Goal: Task Accomplishment & Management: Use online tool/utility

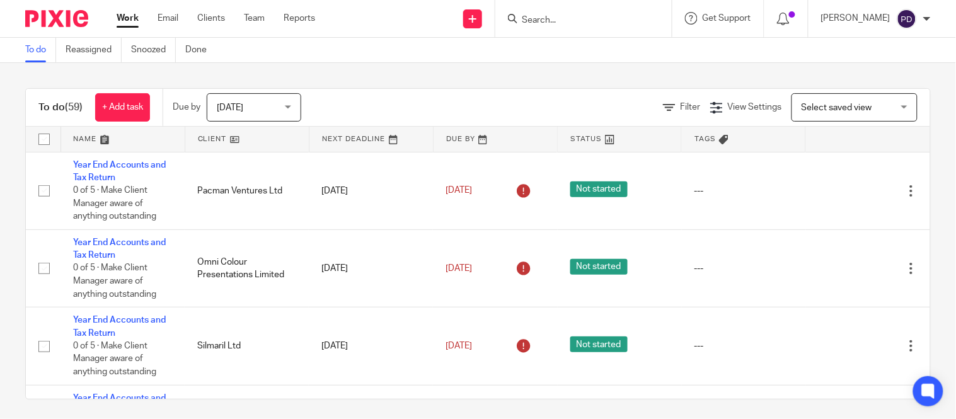
click at [521, 21] on input "Search" at bounding box center [577, 20] width 113 height 11
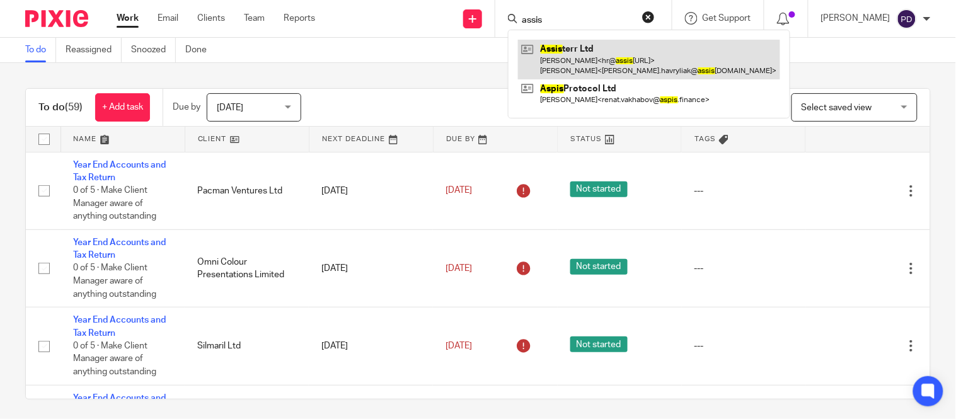
type input "assis"
click at [539, 54] on link at bounding box center [649, 59] width 262 height 39
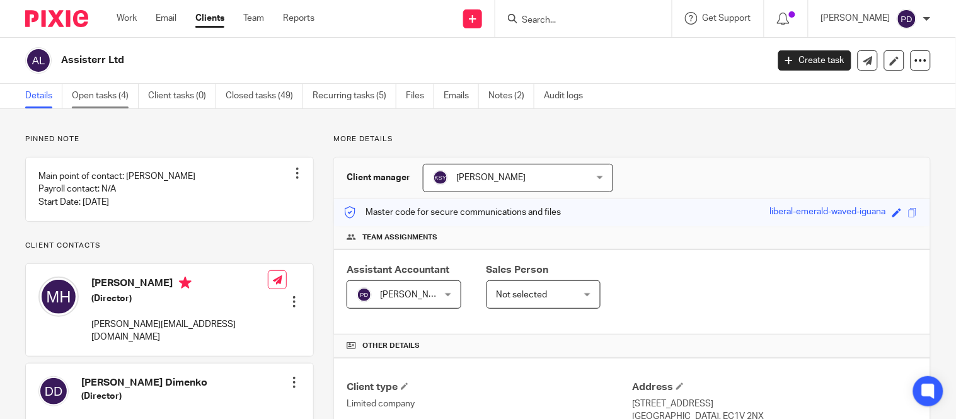
click at [103, 96] on link "Open tasks (4)" at bounding box center [105, 96] width 67 height 25
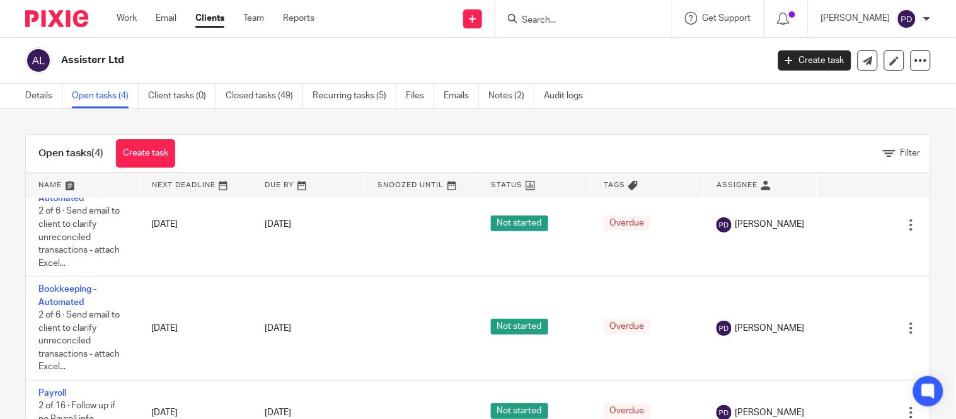
scroll to position [117, 9]
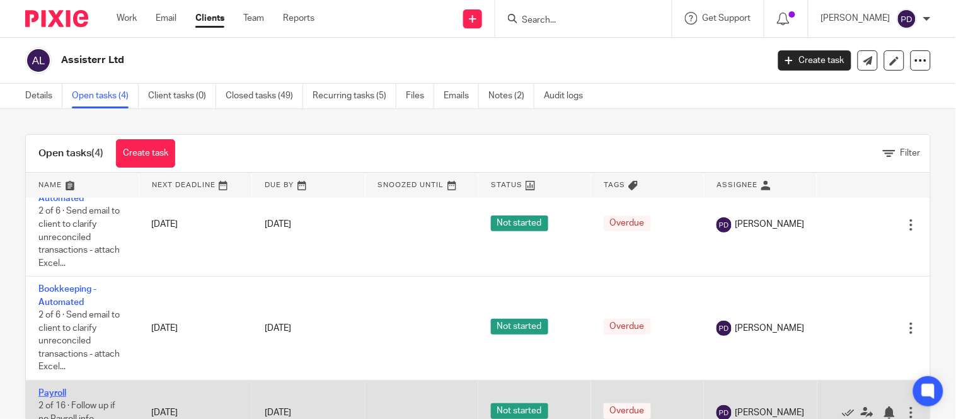
click at [45, 389] on link "Payroll" at bounding box center [52, 393] width 28 height 9
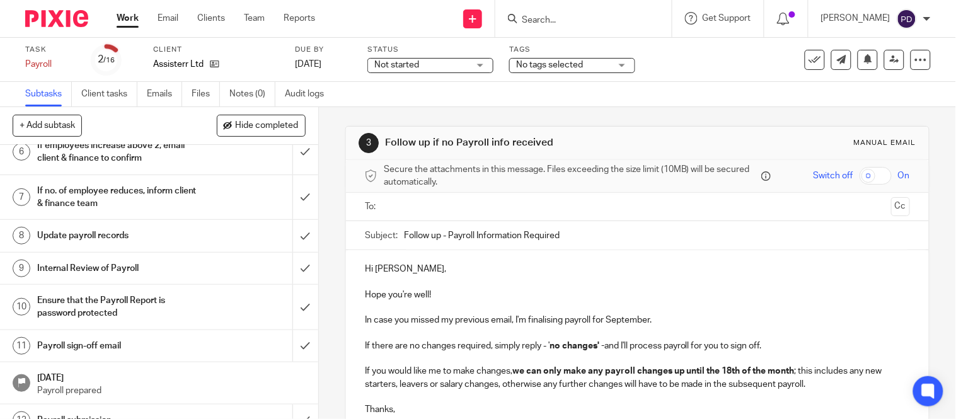
scroll to position [265, 0]
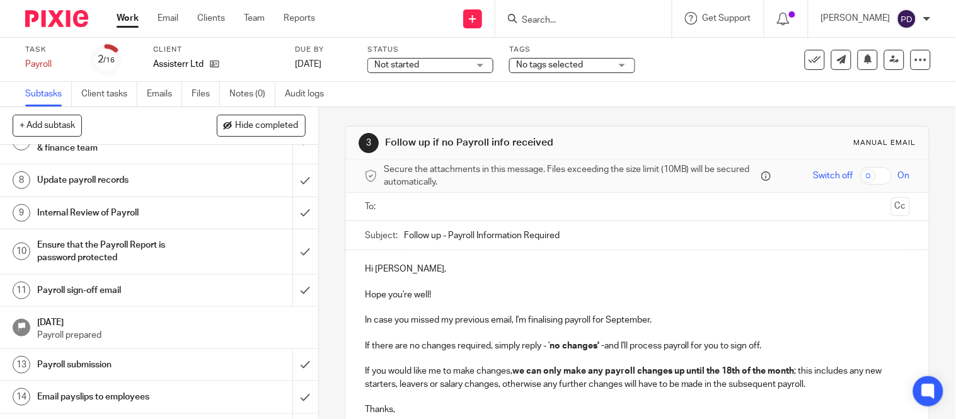
click at [183, 291] on h1 "Payroll sign-off email" at bounding box center [118, 290] width 162 height 19
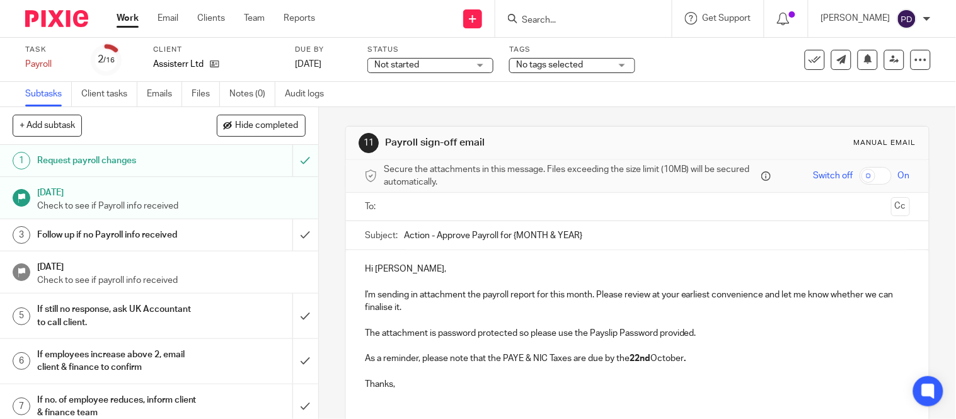
click at [603, 235] on input "Action - Approve Payroll for {MONTH & YEAR}" at bounding box center [657, 235] width 506 height 28
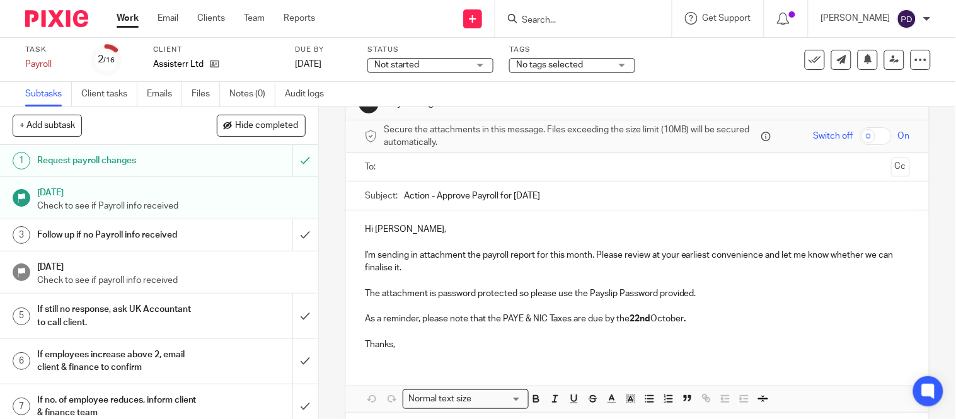
scroll to position [41, 0]
type input "Action - Approve Payroll for September 2025"
click at [397, 229] on p "Hi [PERSON_NAME]," at bounding box center [637, 228] width 545 height 13
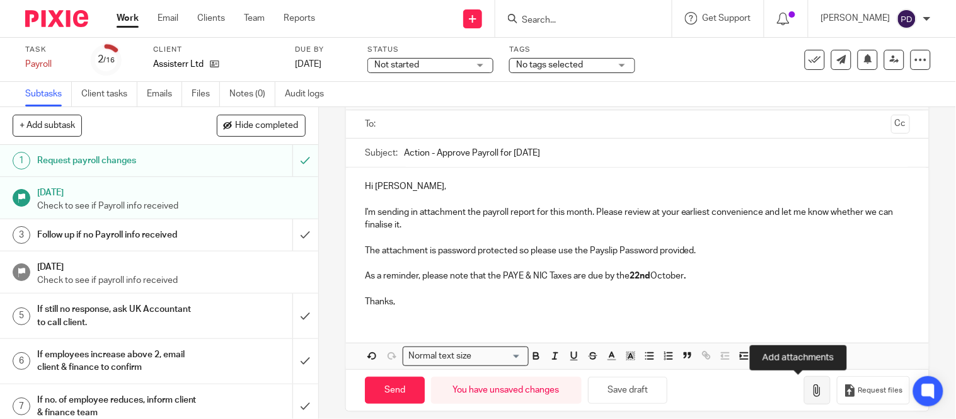
click at [811, 390] on icon "button" at bounding box center [817, 391] width 13 height 13
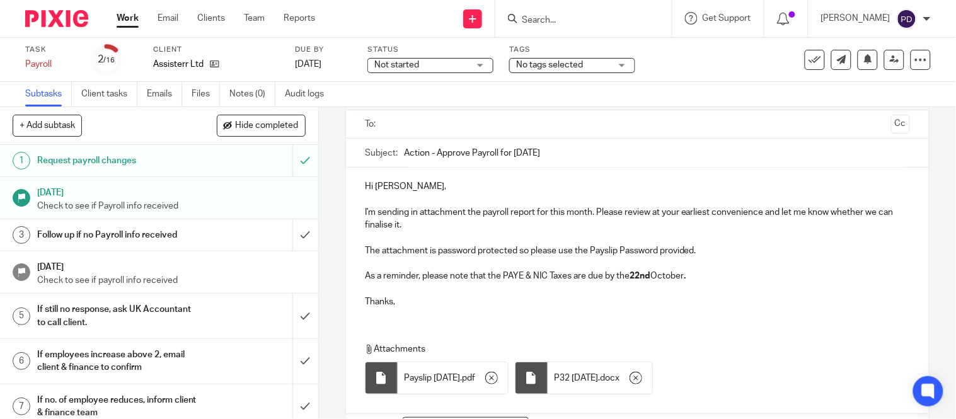
scroll to position [0, 0]
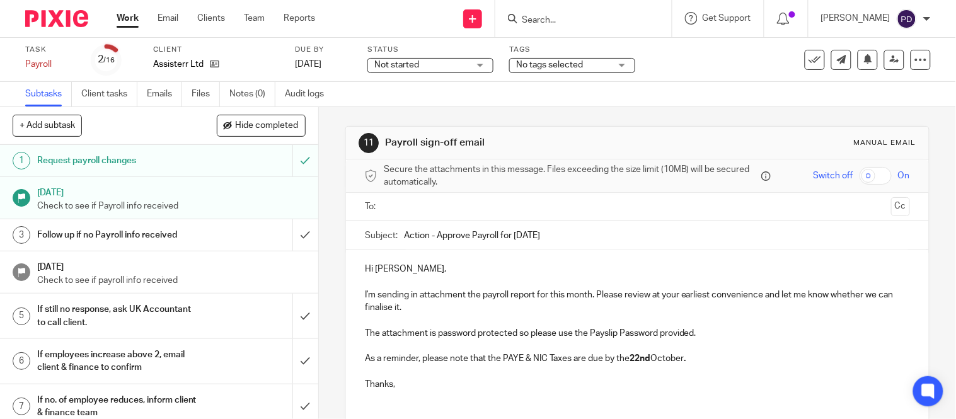
click at [431, 212] on input "text" at bounding box center [637, 207] width 498 height 15
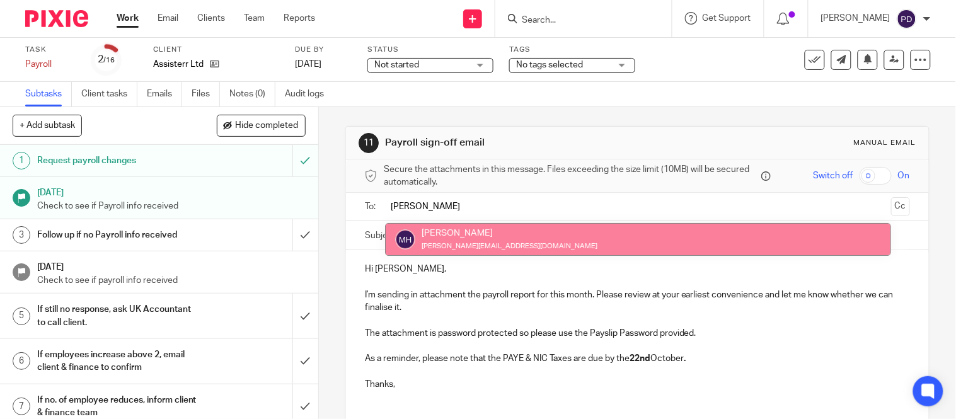
type input "nick"
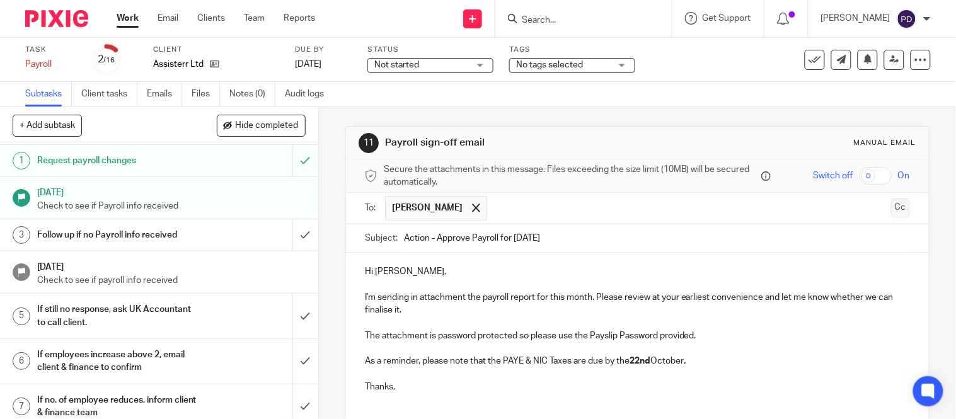
click at [892, 202] on button "Cc" at bounding box center [901, 208] width 19 height 19
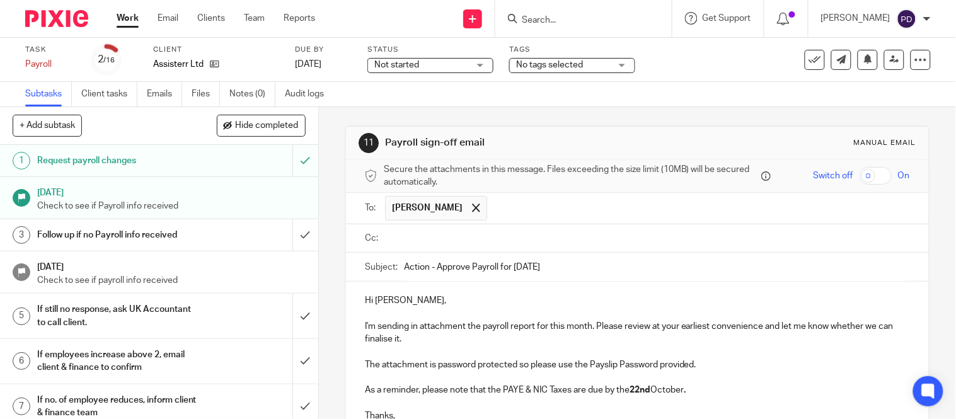
click at [507, 214] on input "text" at bounding box center [699, 208] width 411 height 25
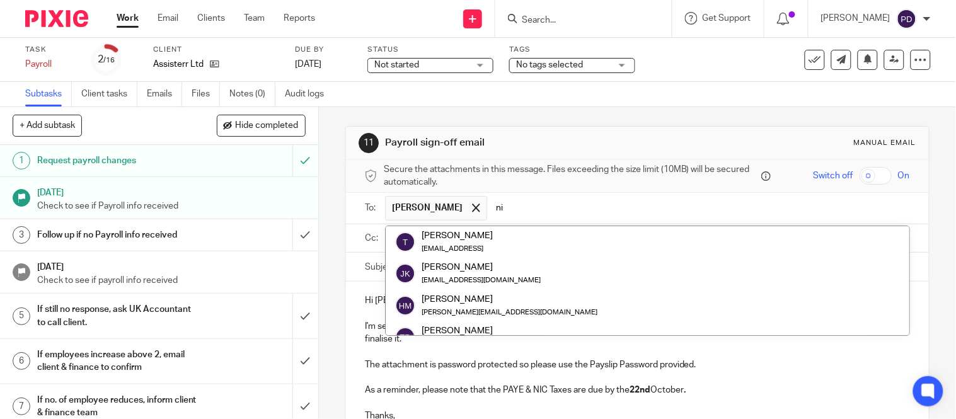
type input "n"
type input "a"
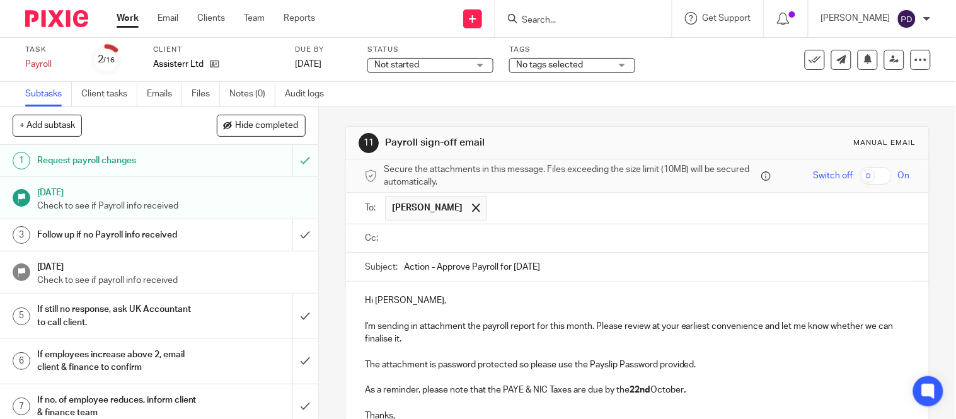
paste input "nick.havryliak@assisterr.ai"
type input "nick.havryliak@assisterr.ai"
click at [460, 241] on input "text" at bounding box center [646, 238] width 517 height 15
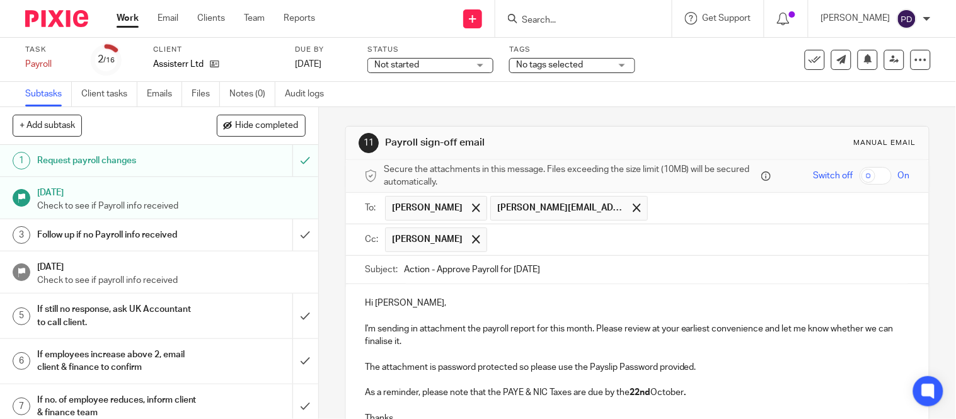
paste input "kian@riseaccounting.co.uk"
type input "kian@riseaccounting.co.uk"
paste input "payroll@riseaccounting.co.uk"
type input "payroll@riseaccounting.co.uk"
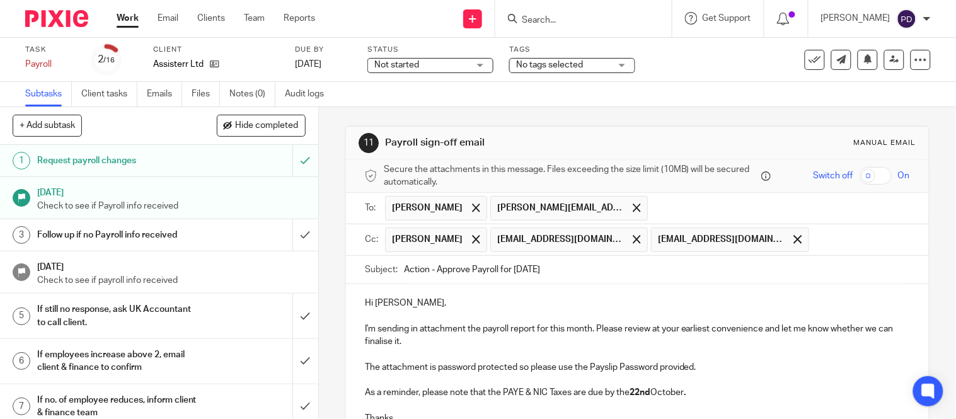
click at [520, 323] on p at bounding box center [637, 316] width 545 height 13
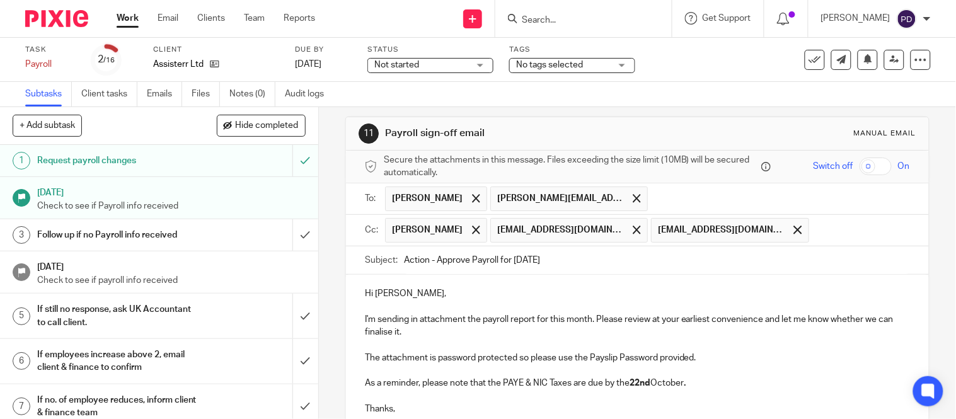
scroll to position [11, 0]
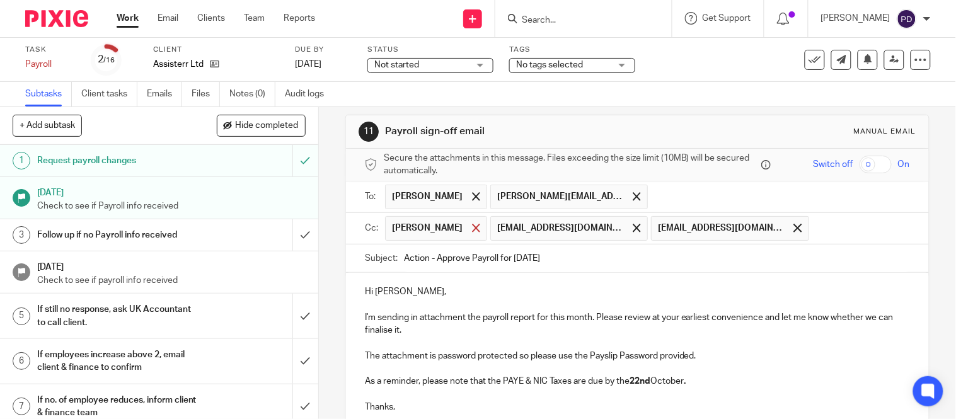
click at [472, 229] on span at bounding box center [476, 228] width 8 height 8
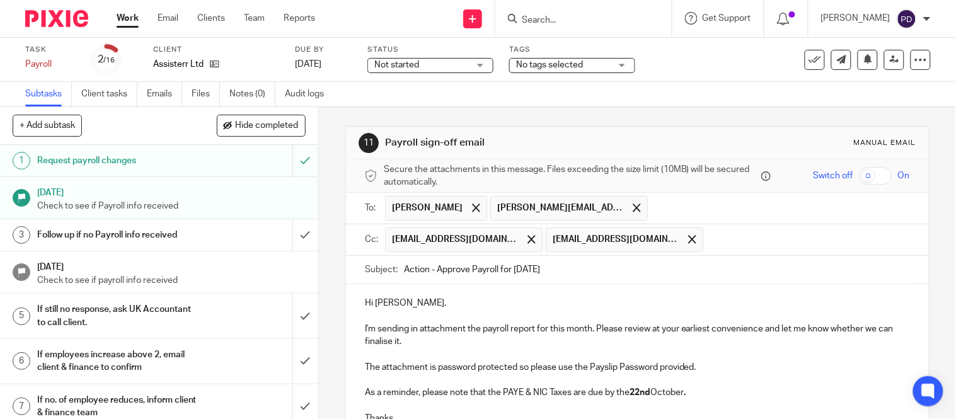
scroll to position [200, 0]
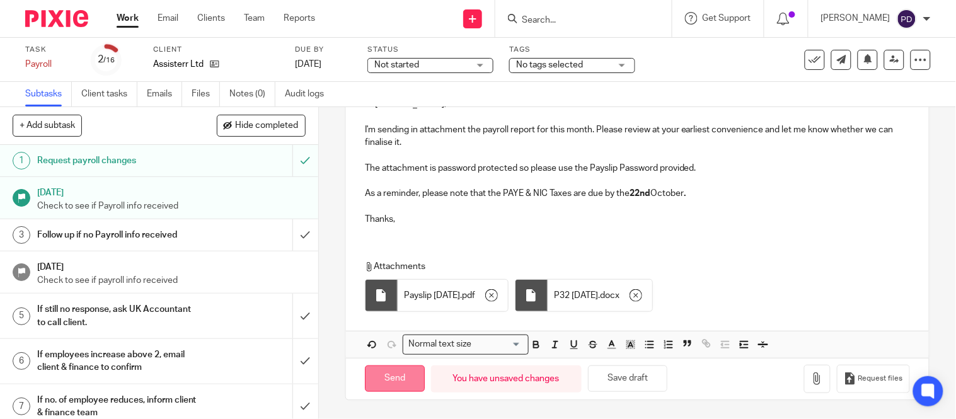
click at [387, 381] on input "Send" at bounding box center [395, 379] width 60 height 27
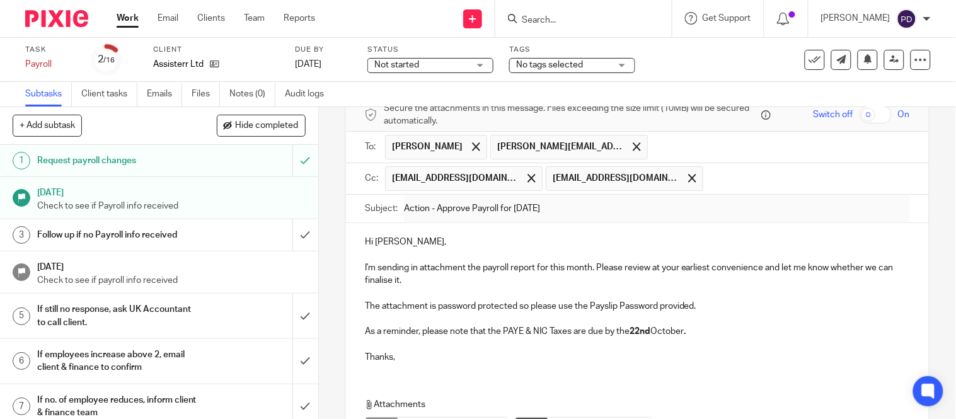
type input "Sent"
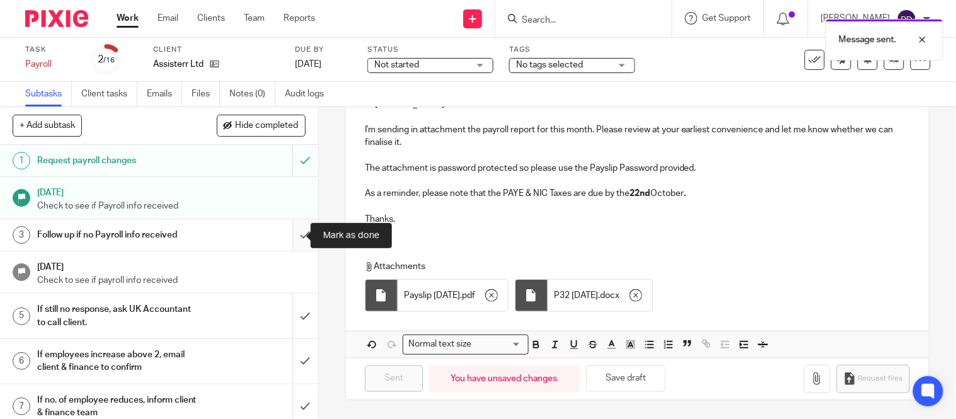
click at [284, 236] on input "submit" at bounding box center [159, 235] width 318 height 32
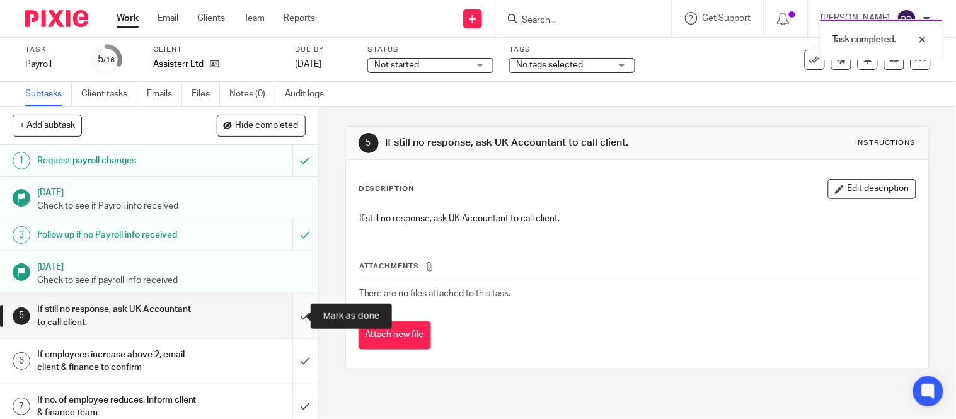
click at [284, 314] on input "submit" at bounding box center [159, 316] width 318 height 45
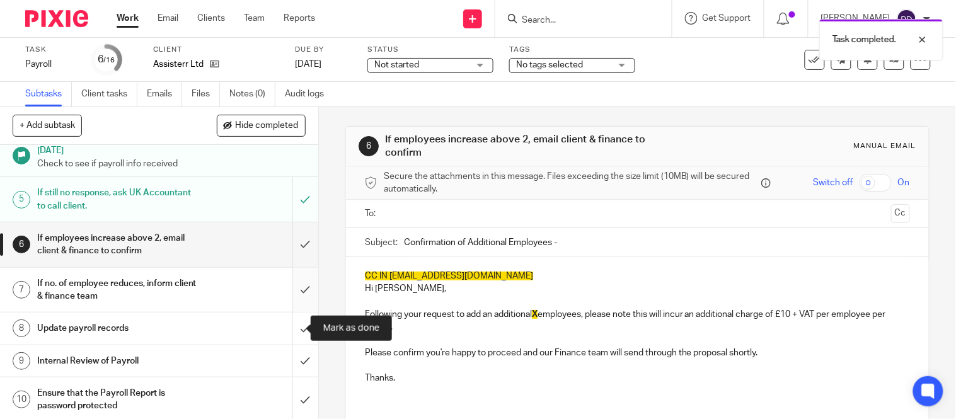
scroll to position [117, 0]
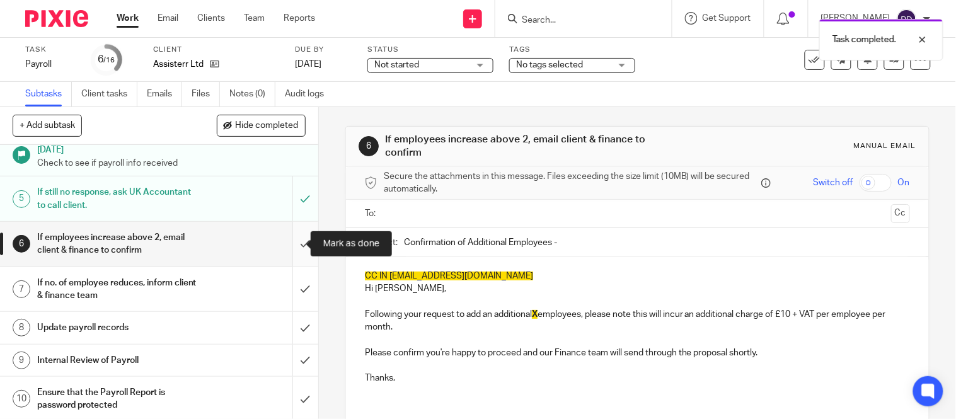
click at [290, 253] on input "submit" at bounding box center [159, 244] width 318 height 45
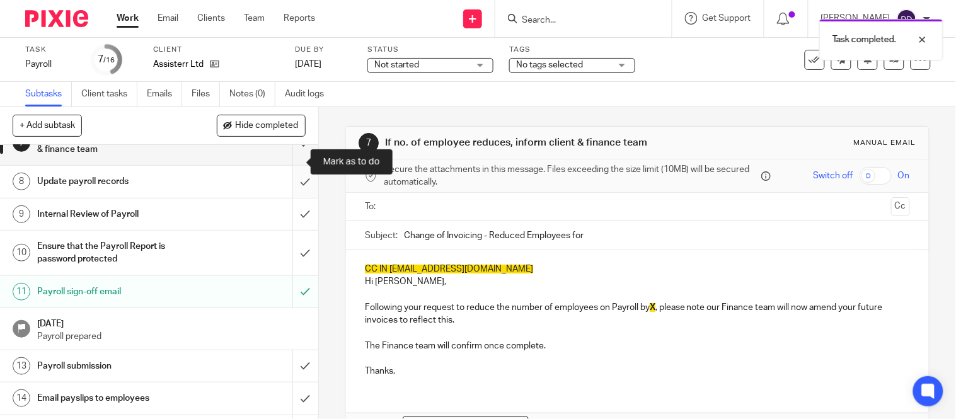
scroll to position [190, 0]
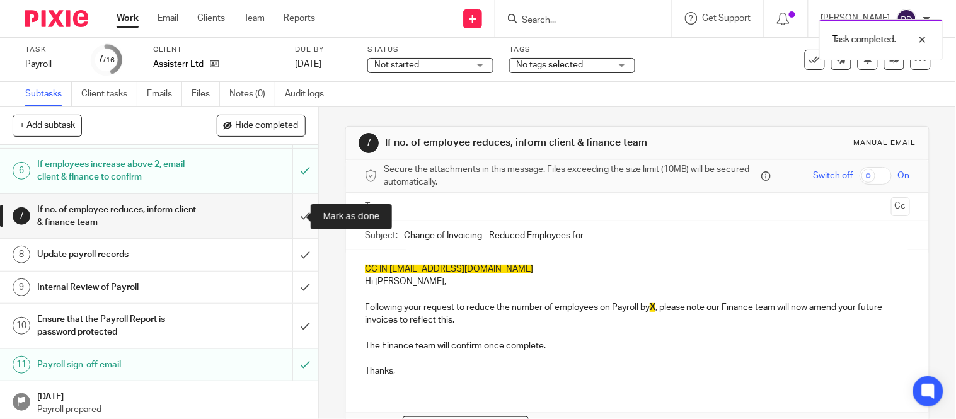
click at [293, 222] on input "submit" at bounding box center [159, 216] width 318 height 45
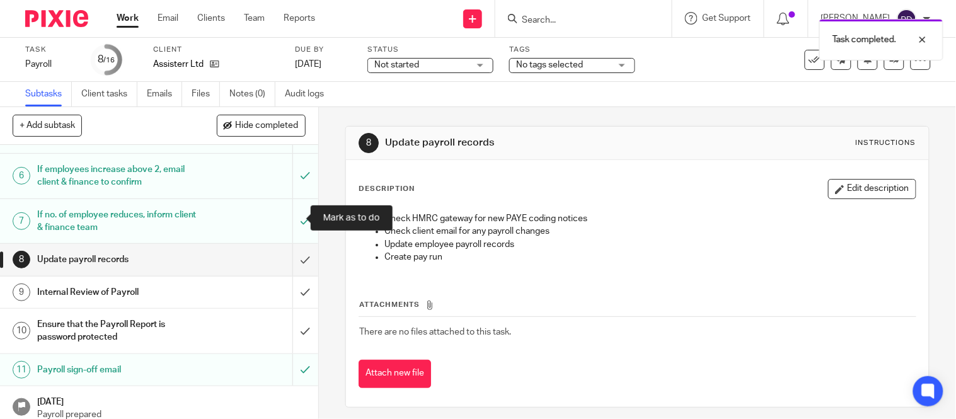
scroll to position [190, 0]
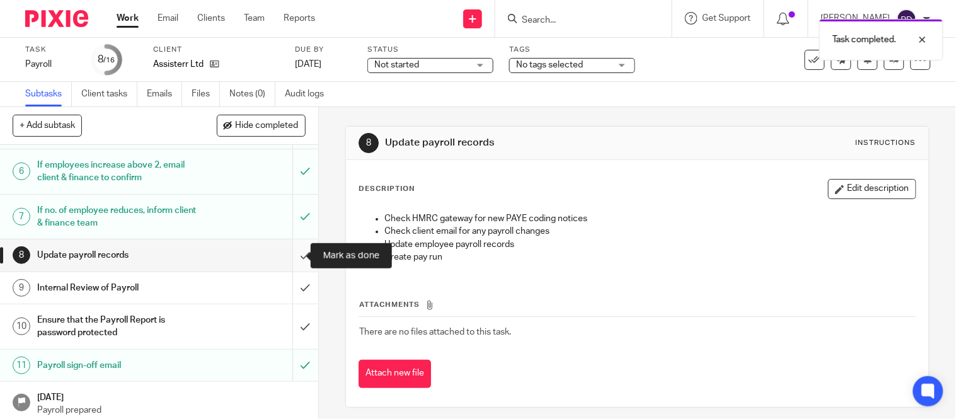
click at [297, 257] on input "submit" at bounding box center [159, 256] width 318 height 32
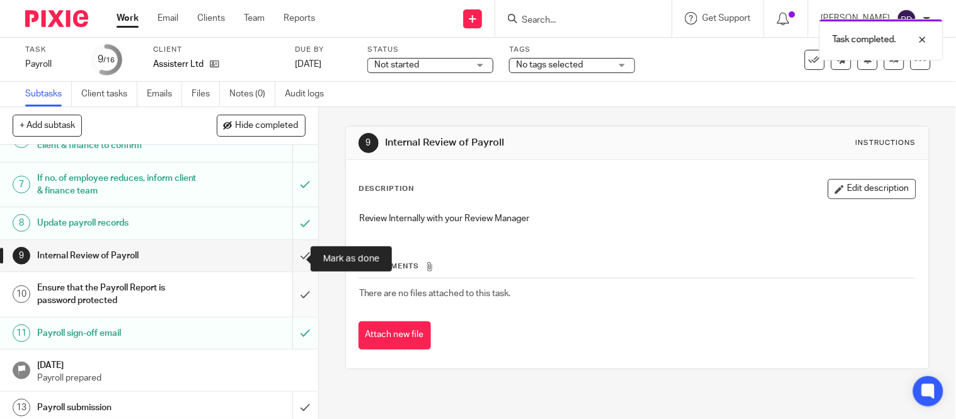
scroll to position [223, 0]
click at [287, 248] on input "submit" at bounding box center [159, 256] width 318 height 32
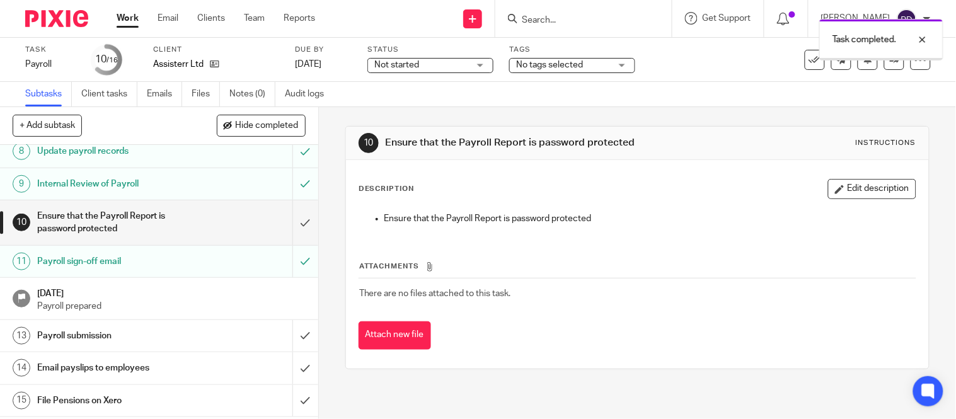
scroll to position [298, 0]
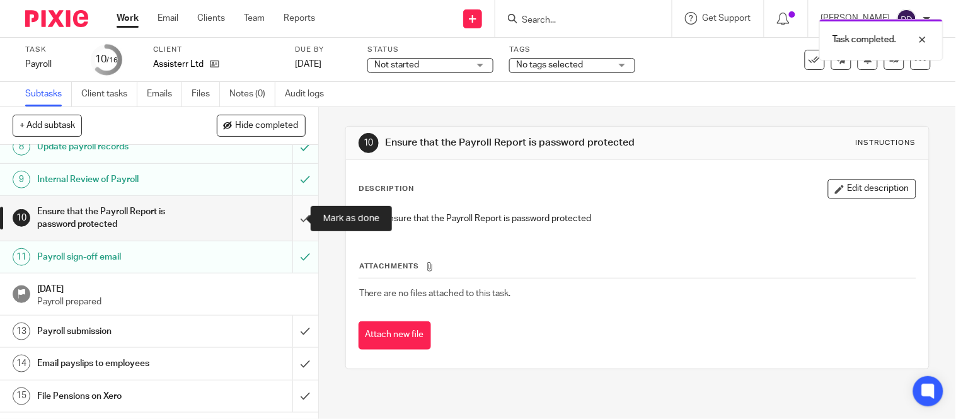
click at [294, 219] on input "submit" at bounding box center [159, 218] width 318 height 45
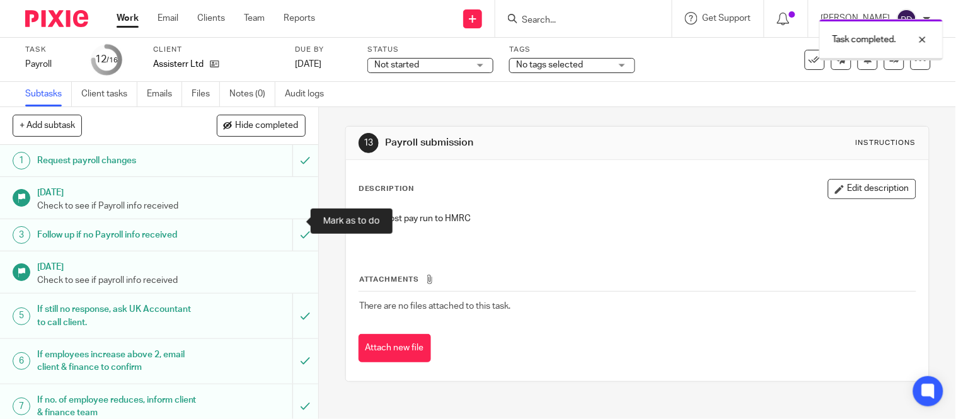
scroll to position [335, 0]
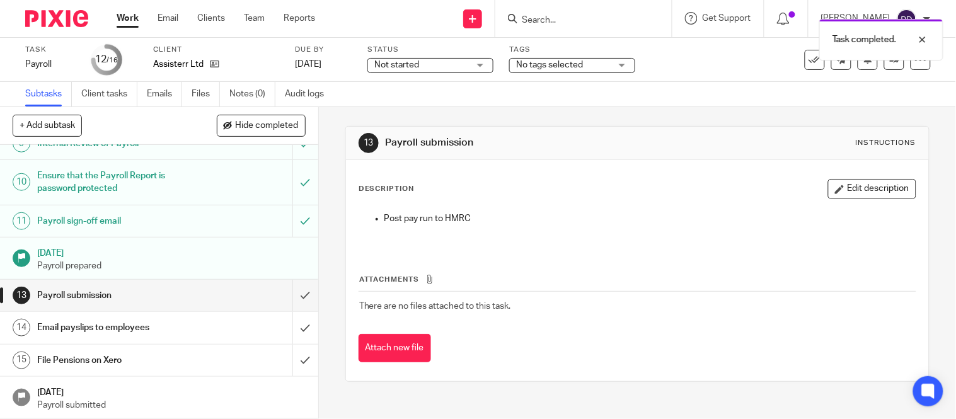
click at [505, 16] on div "Task completed." at bounding box center [712, 37] width 466 height 48
click at [521, 17] on input "Search" at bounding box center [577, 20] width 113 height 11
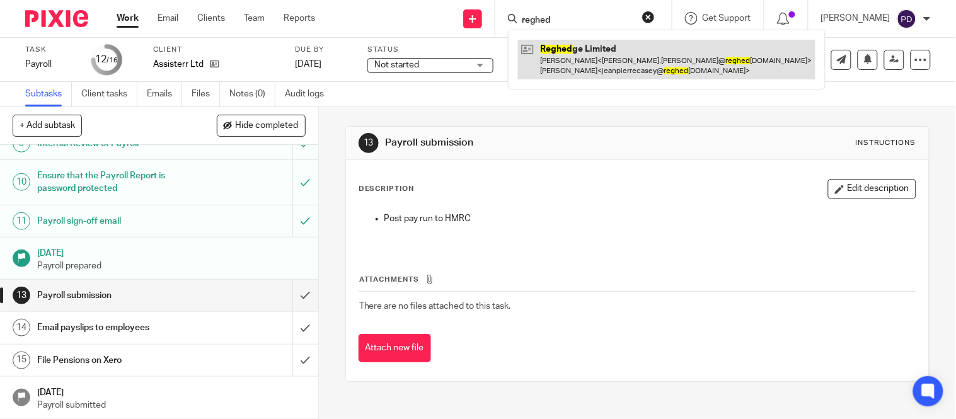
type input "reghed"
click at [524, 64] on link at bounding box center [667, 59] width 298 height 39
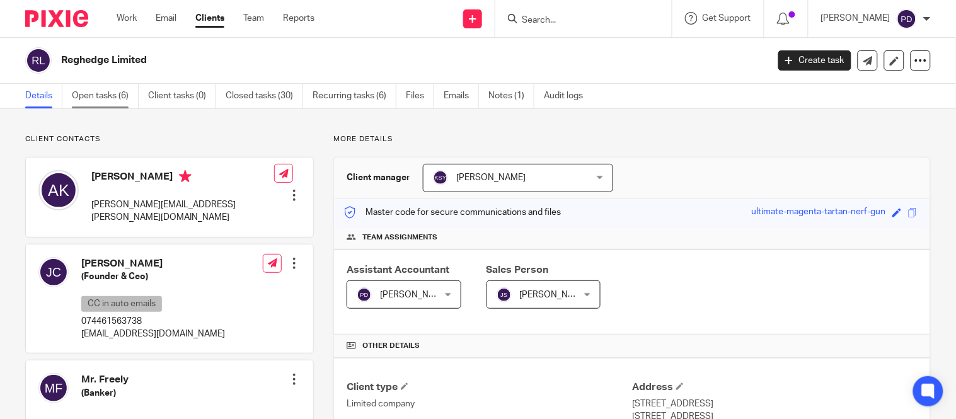
click at [108, 93] on link "Open tasks (6)" at bounding box center [105, 96] width 67 height 25
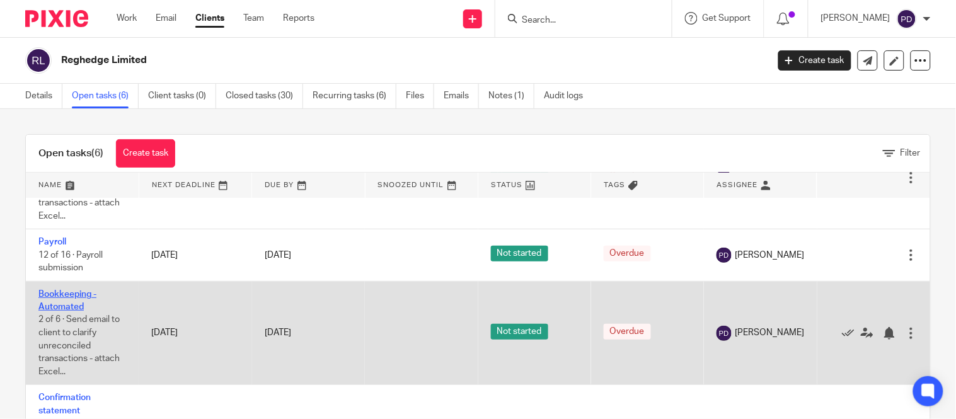
scroll to position [149, 0]
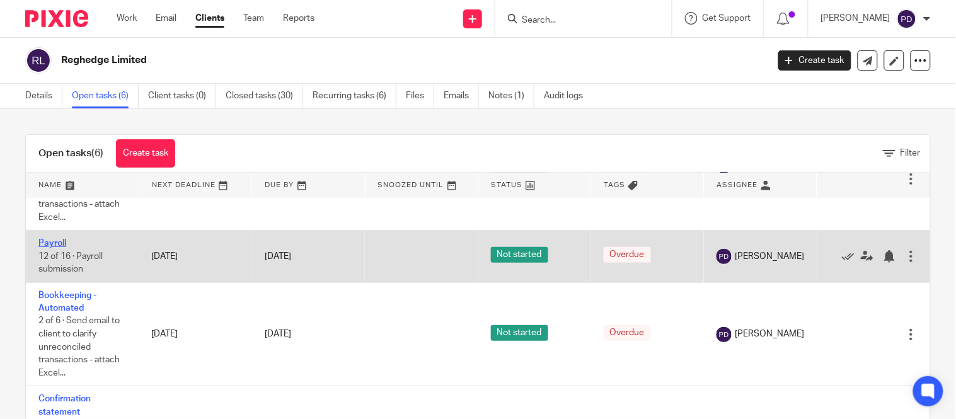
click at [57, 243] on link "Payroll" at bounding box center [52, 243] width 28 height 9
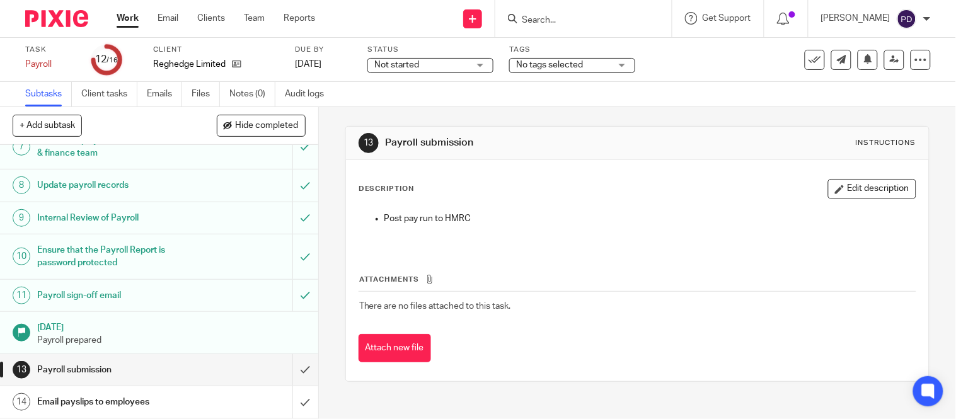
scroll to position [335, 0]
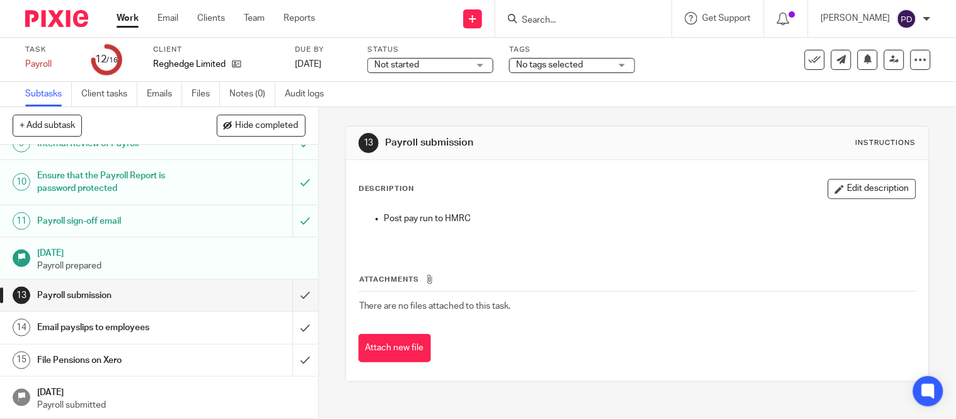
click at [168, 293] on h1 "Payroll submission" at bounding box center [118, 295] width 162 height 19
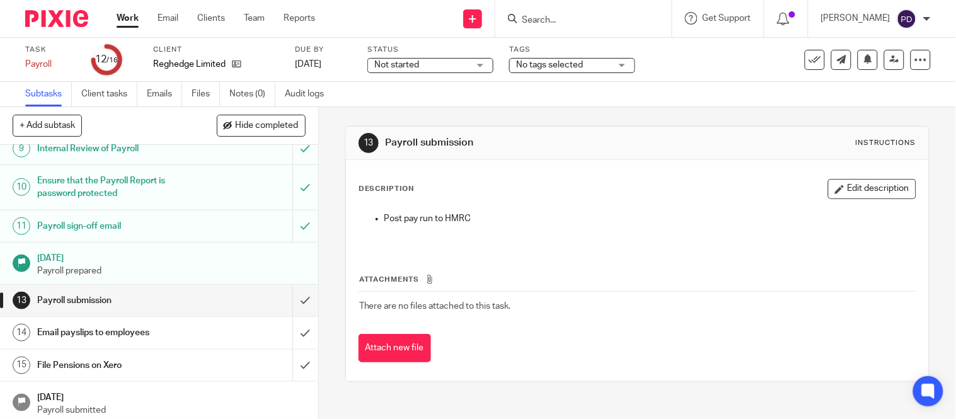
scroll to position [330, 0]
click at [70, 296] on h1 "Payroll submission" at bounding box center [118, 300] width 162 height 19
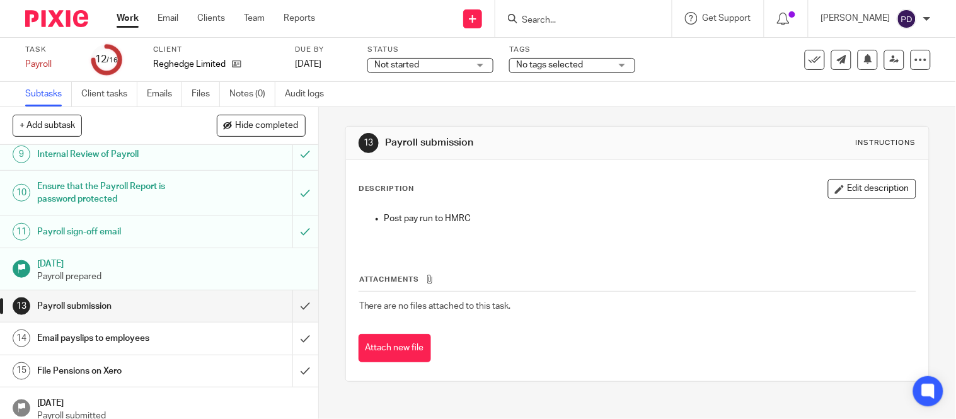
scroll to position [335, 0]
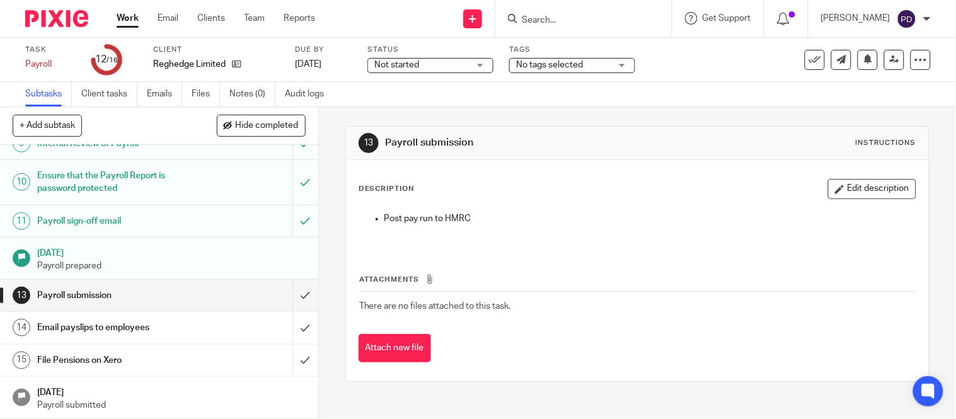
click at [155, 223] on h1 "Payroll sign-off email" at bounding box center [118, 221] width 162 height 19
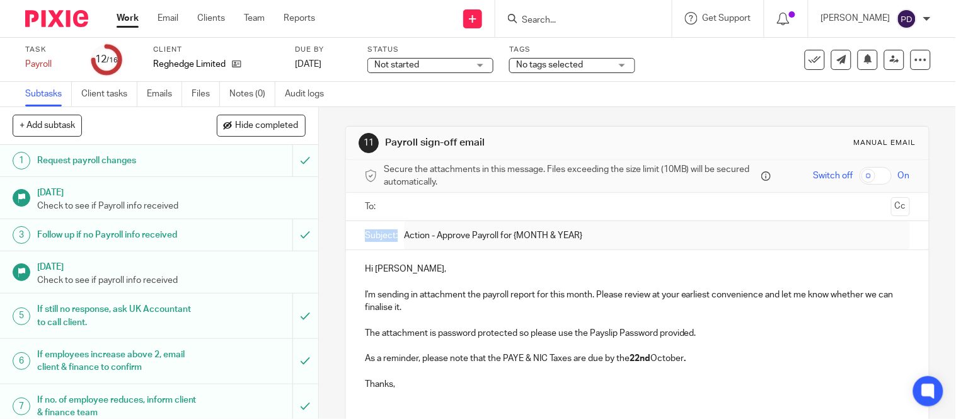
click at [481, 237] on div "Subject: Action - Approve Payroll for {MONTH & YEAR}" at bounding box center [637, 235] width 583 height 29
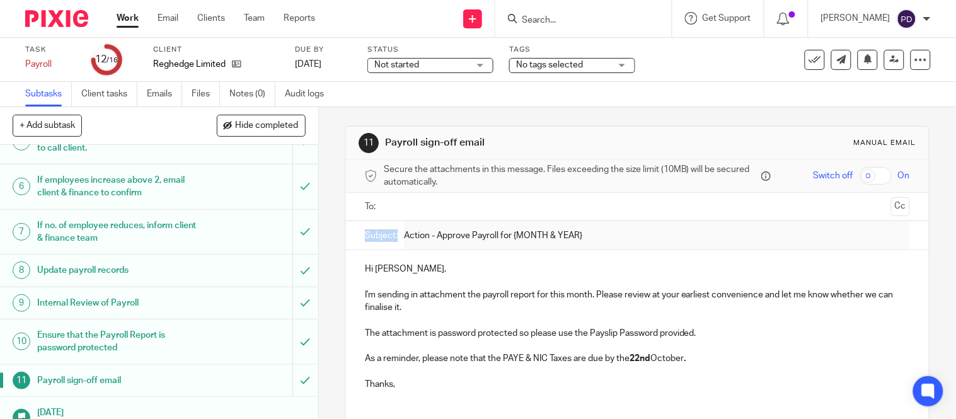
scroll to position [335, 0]
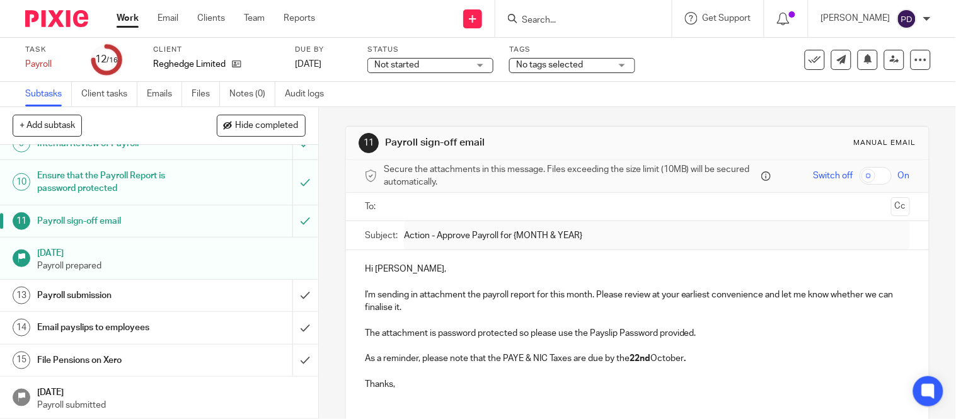
click at [521, 19] on input "Search" at bounding box center [577, 20] width 113 height 11
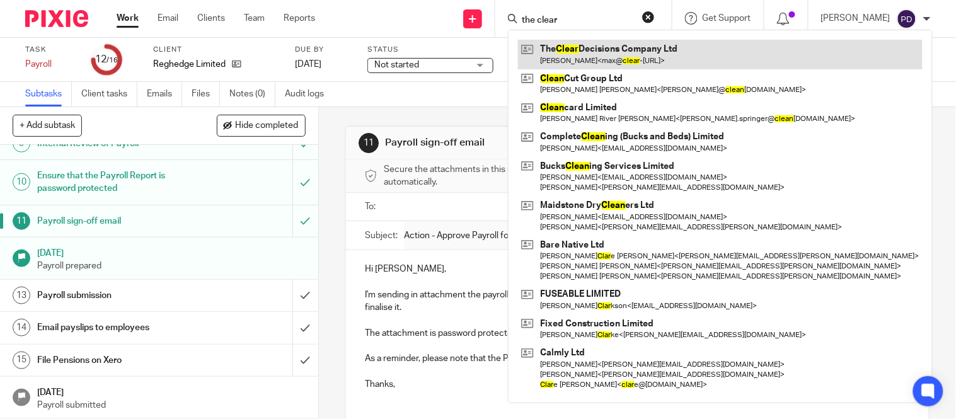
type input "the clear"
click at [545, 48] on link at bounding box center [720, 54] width 405 height 29
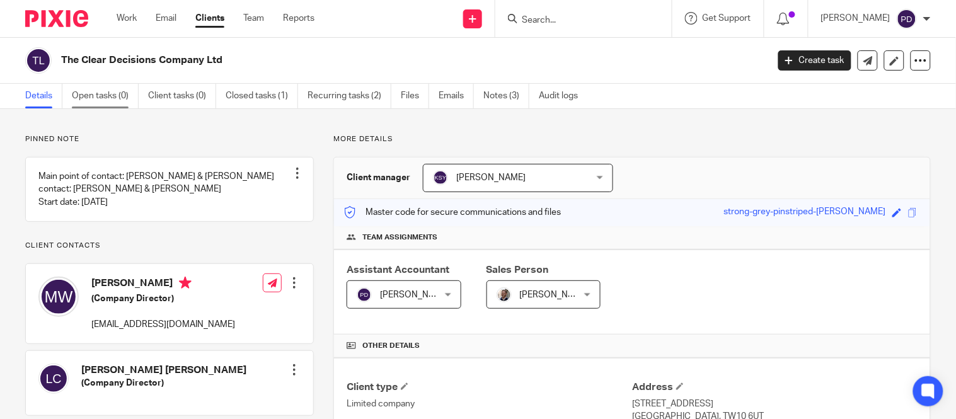
click at [105, 89] on link "Open tasks (0)" at bounding box center [105, 96] width 67 height 25
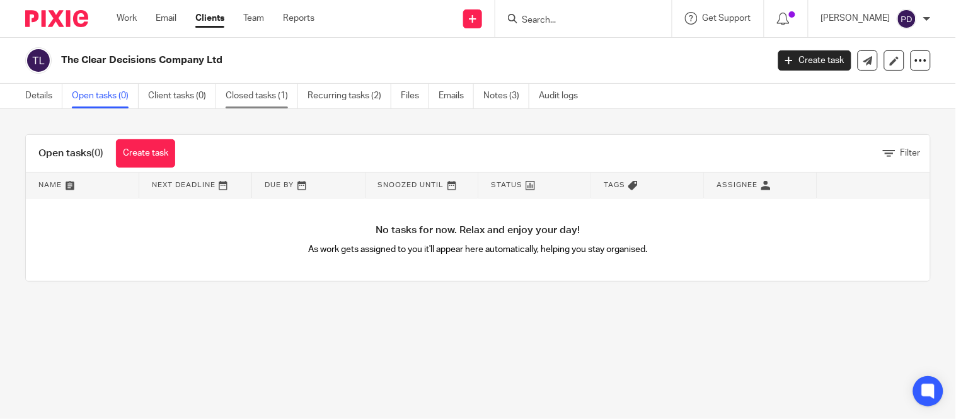
click at [282, 91] on link "Closed tasks (1)" at bounding box center [262, 96] width 73 height 25
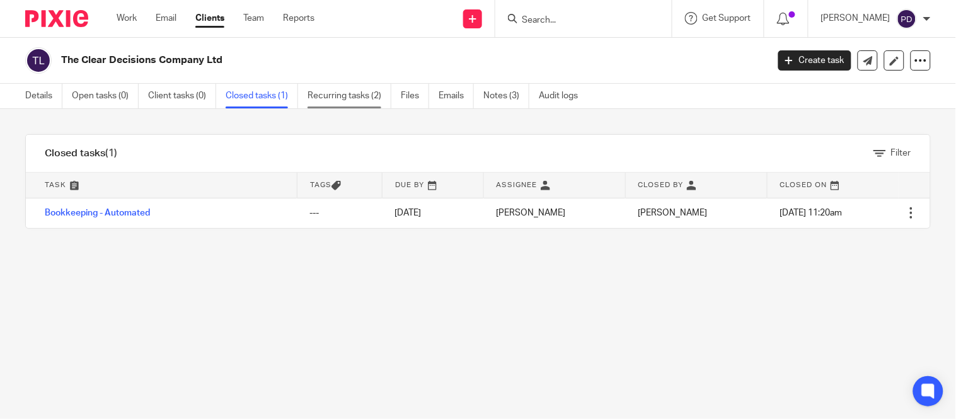
click at [359, 98] on link "Recurring tasks (2)" at bounding box center [350, 96] width 84 height 25
click at [344, 96] on link "Recurring tasks (2)" at bounding box center [350, 96] width 84 height 25
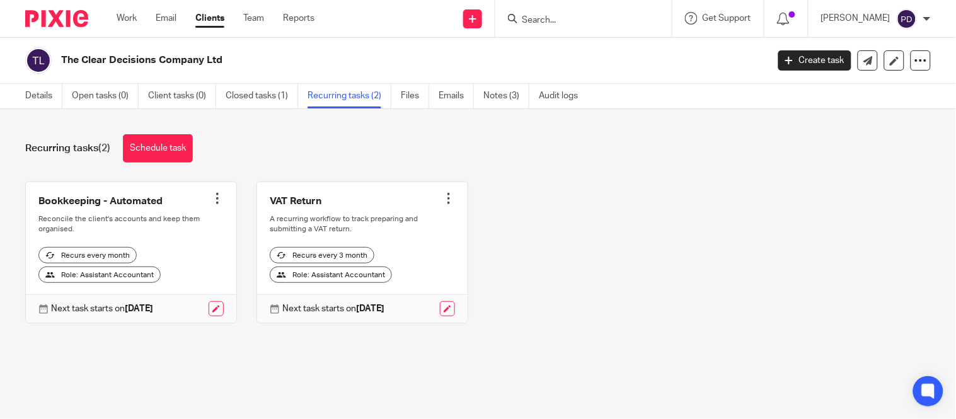
click at [521, 18] on input "Search" at bounding box center [577, 20] width 113 height 11
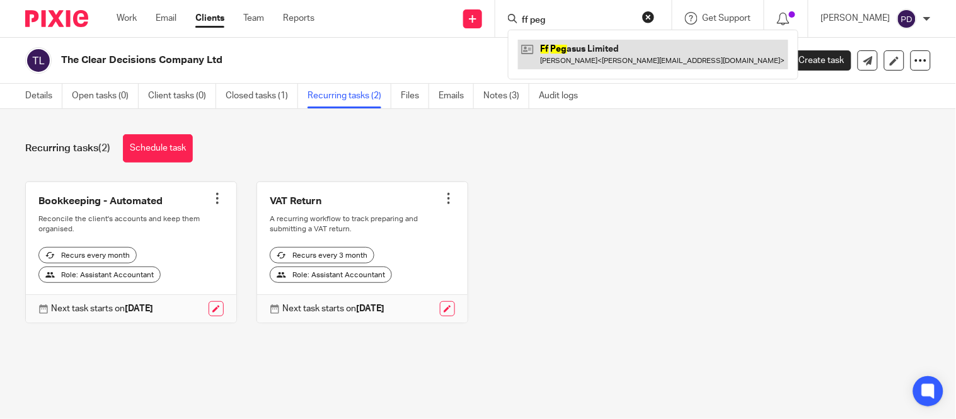
type input "ff peg"
click at [518, 52] on link at bounding box center [653, 54] width 270 height 29
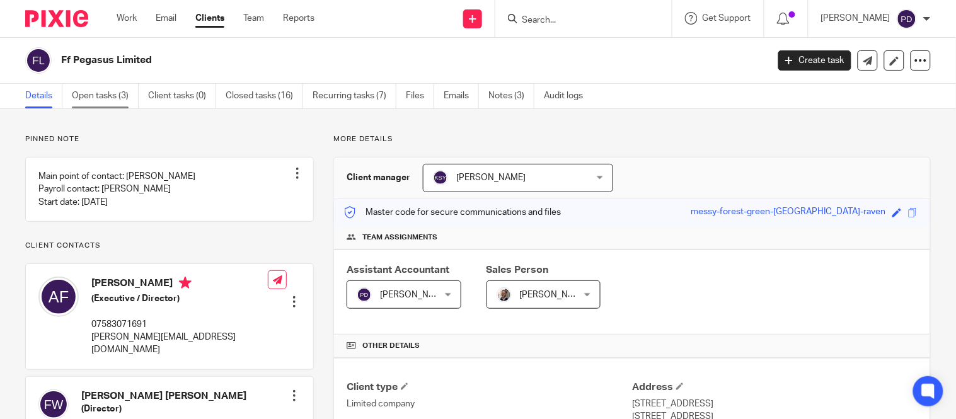
click at [111, 95] on link "Open tasks (3)" at bounding box center [105, 96] width 67 height 25
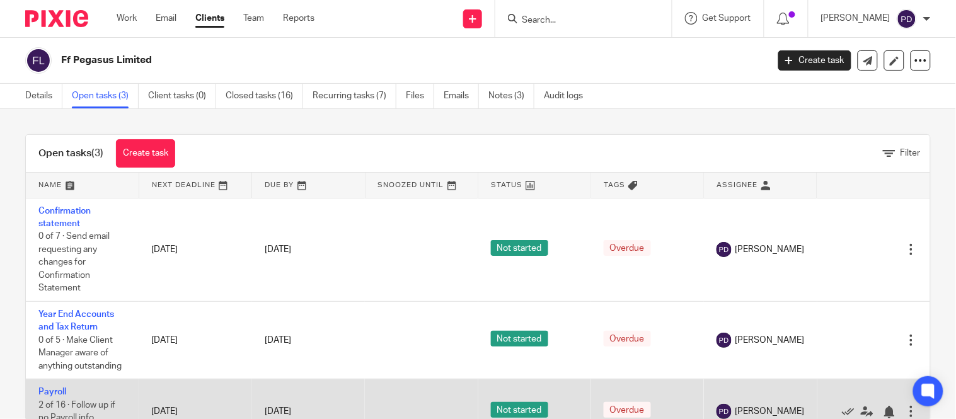
scroll to position [13, 0]
click at [50, 380] on td "Payroll 2 of 16 · Follow up if no Payroll info received" at bounding box center [82, 412] width 113 height 65
click at [54, 388] on link "Payroll" at bounding box center [52, 392] width 28 height 9
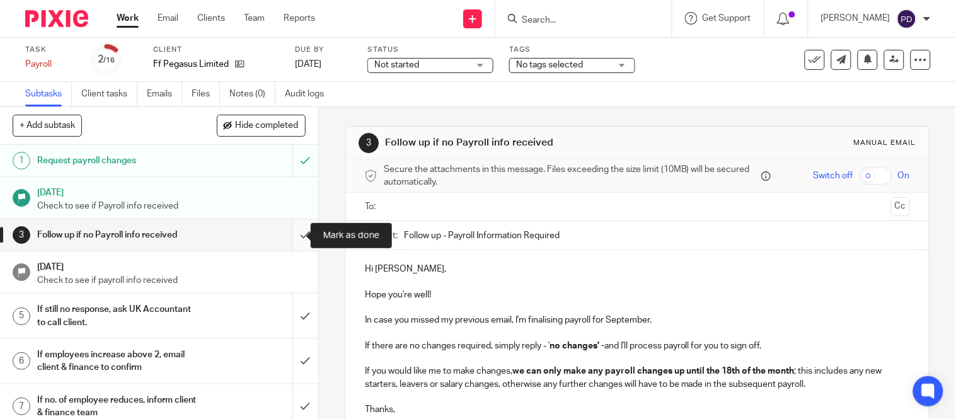
click at [294, 241] on input "submit" at bounding box center [159, 235] width 318 height 32
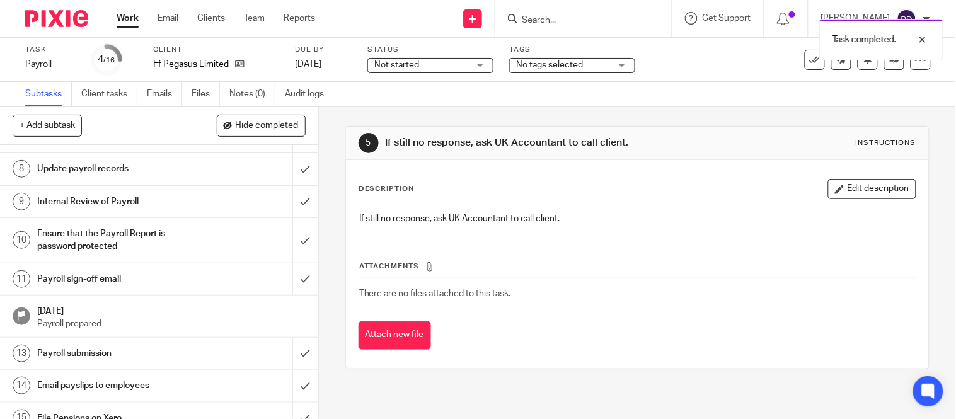
scroll to position [278, 0]
click at [155, 284] on h1 "Payroll sign-off email" at bounding box center [118, 277] width 162 height 19
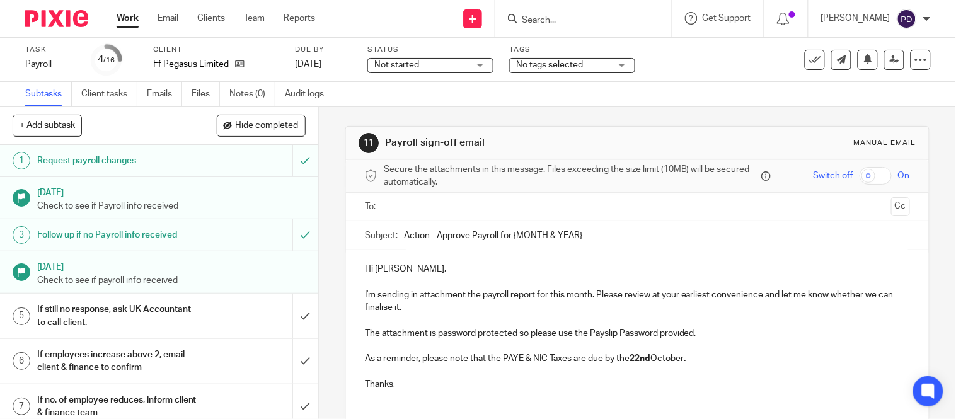
click at [590, 236] on input "Action - Approve Payroll for {MONTH & YEAR}" at bounding box center [657, 235] width 506 height 28
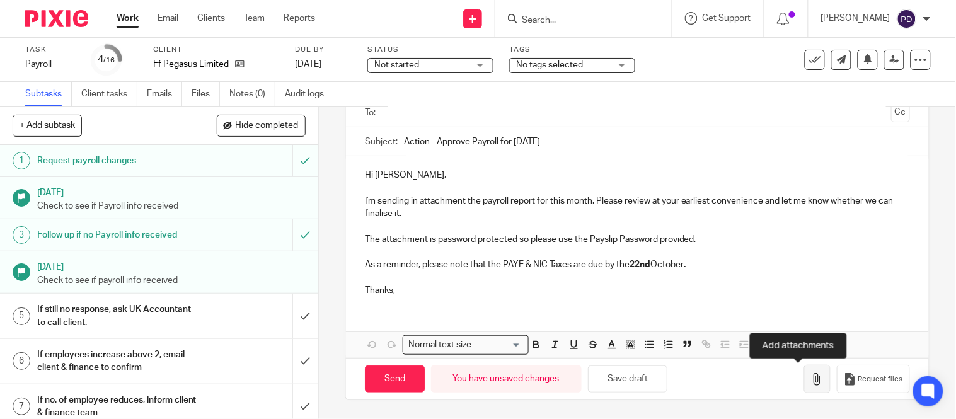
type input "Action - Approve Payroll for [DATE]"
click at [811, 380] on icon "button" at bounding box center [817, 379] width 13 height 13
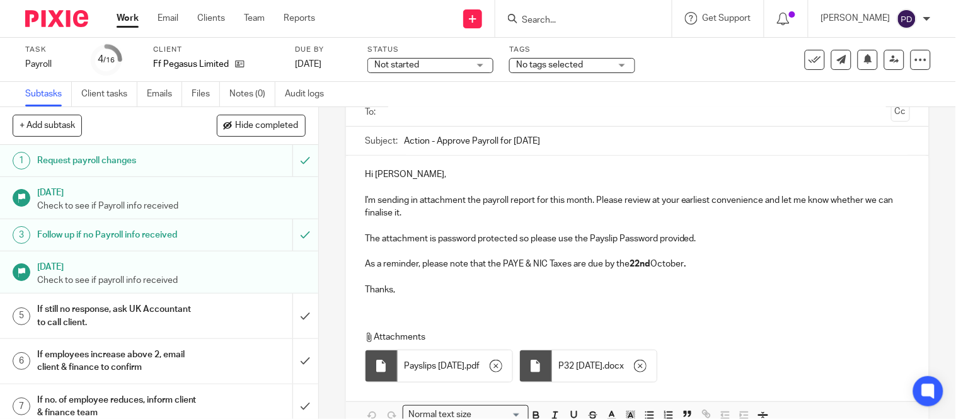
scroll to position [0, 0]
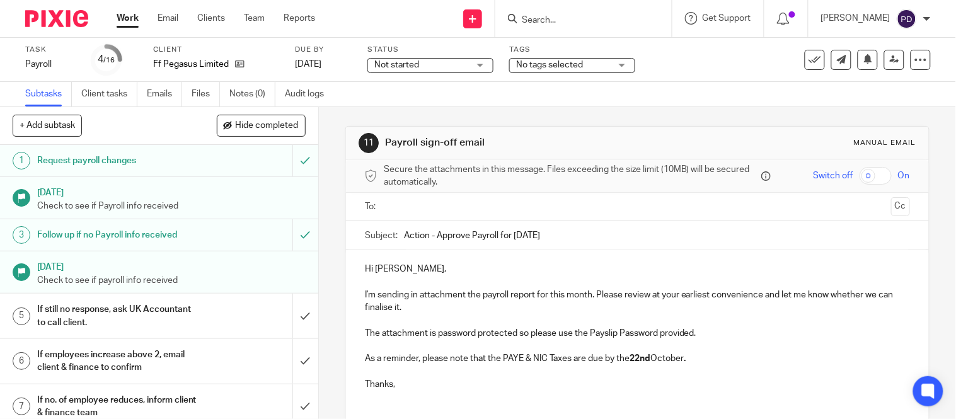
click at [444, 209] on input "text" at bounding box center [637, 207] width 498 height 15
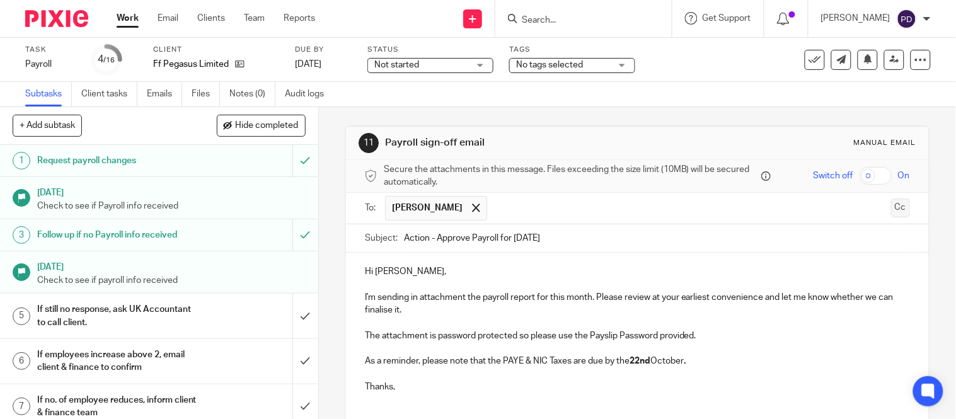
click at [892, 209] on button "Cc" at bounding box center [901, 208] width 19 height 19
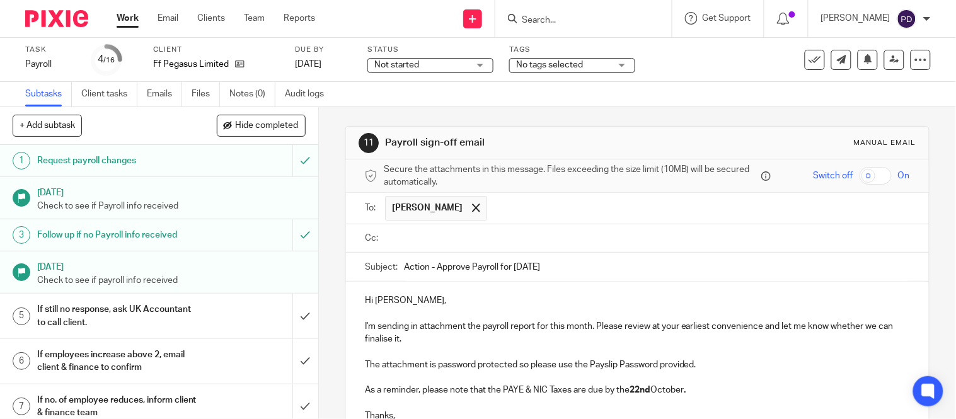
paste input "kian@riseaccounting.co.uk"
type input "kian@riseaccounting.co.uk"
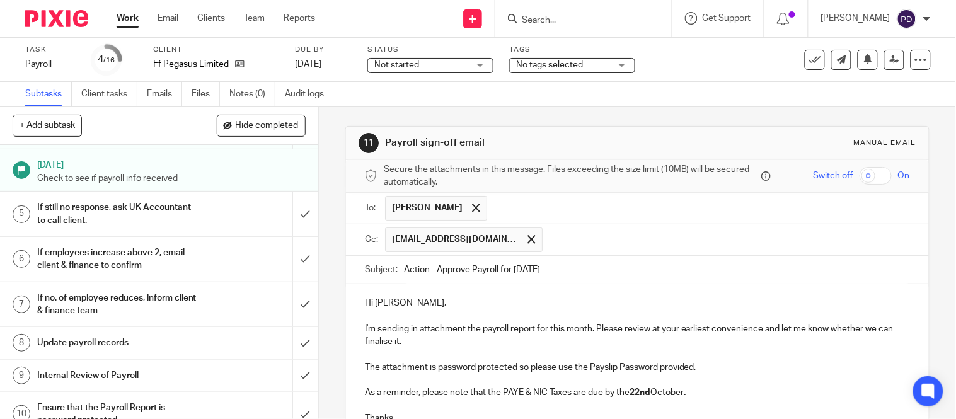
scroll to position [14, 0]
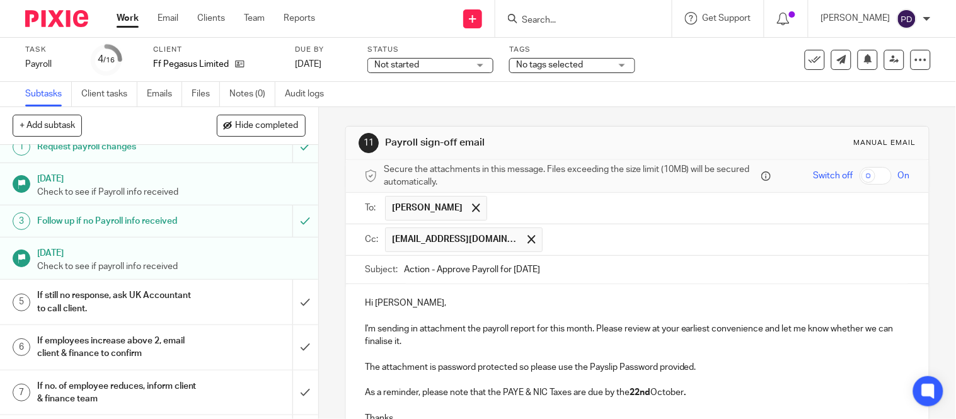
paste input "payroll@riseaccounting.co.uk"
type input "payroll@riseaccounting.co.uk"
click at [538, 270] on input "Action - Approve Payroll for September 2025" at bounding box center [657, 270] width 506 height 28
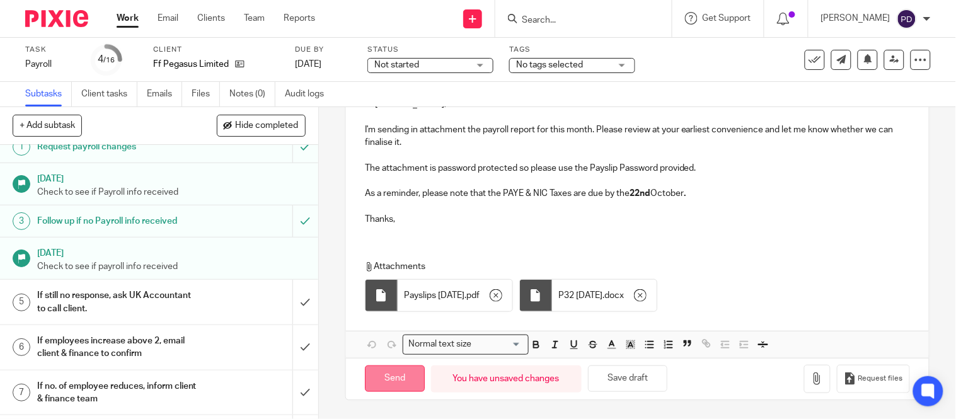
click at [390, 380] on input "Send" at bounding box center [395, 379] width 60 height 27
type input "Sent"
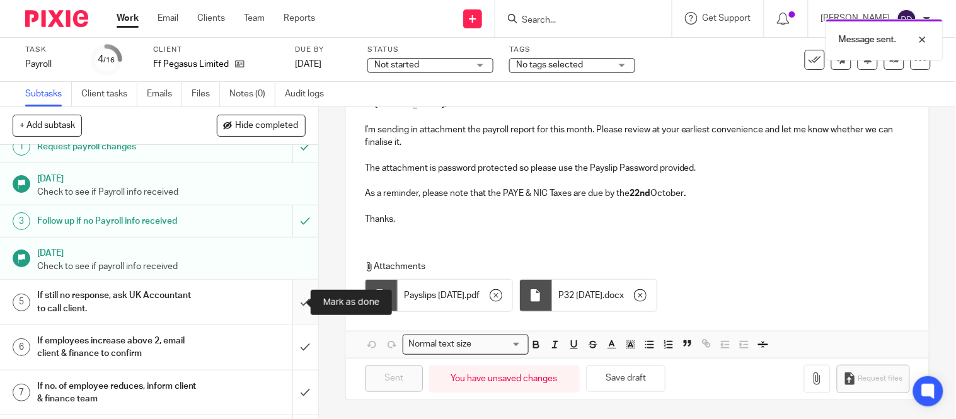
click at [291, 307] on input "submit" at bounding box center [159, 302] width 318 height 45
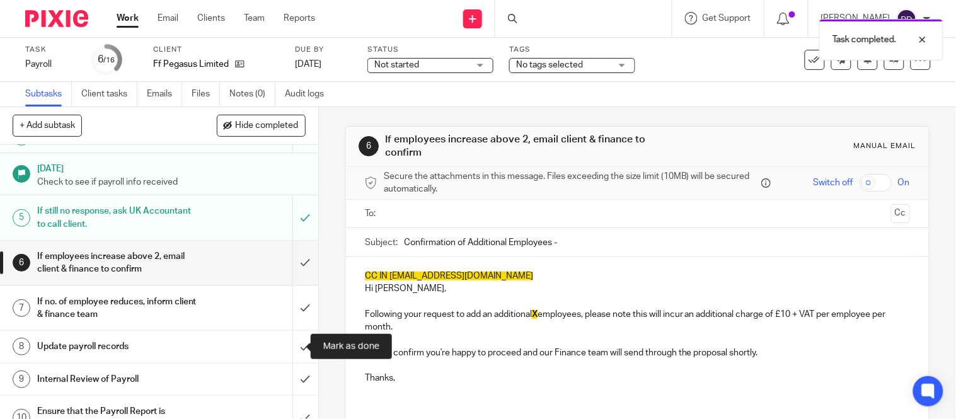
scroll to position [99, 0]
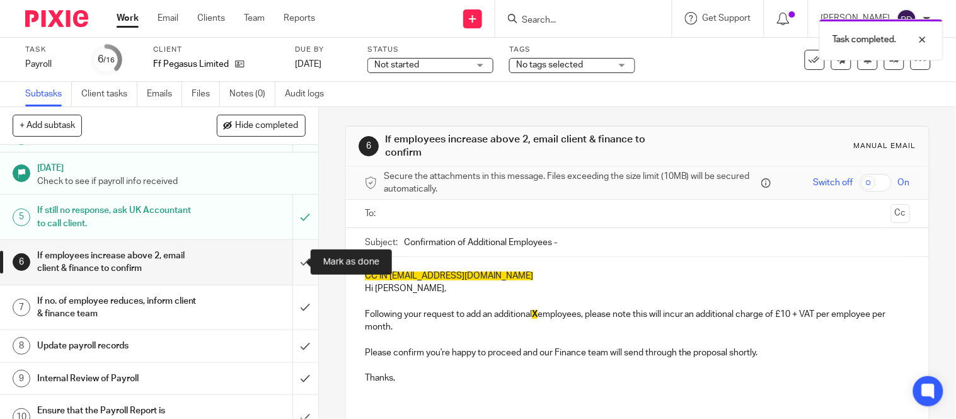
click at [293, 261] on input "submit" at bounding box center [159, 262] width 318 height 45
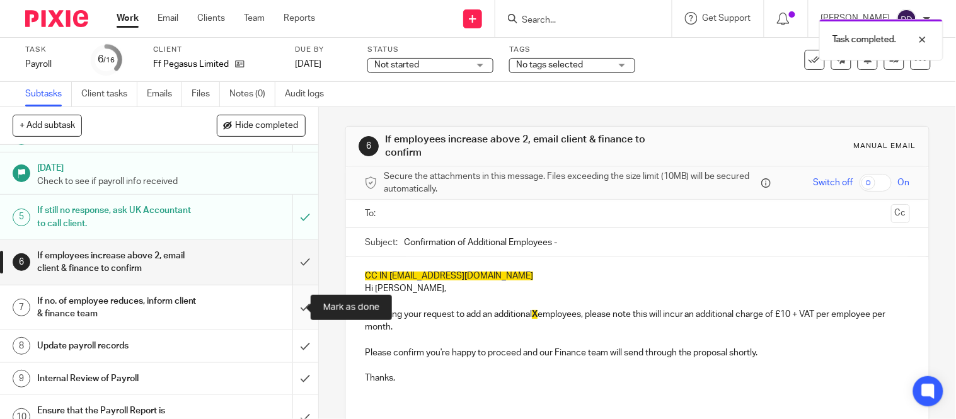
click at [293, 301] on input "submit" at bounding box center [159, 308] width 318 height 45
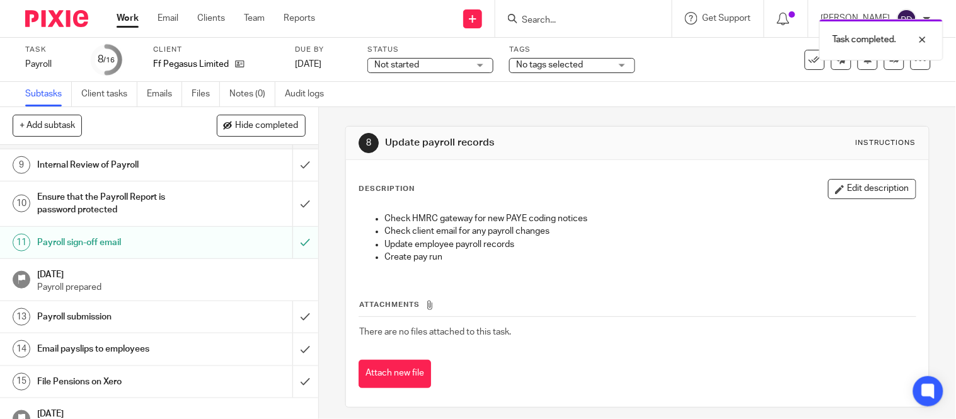
scroll to position [320, 0]
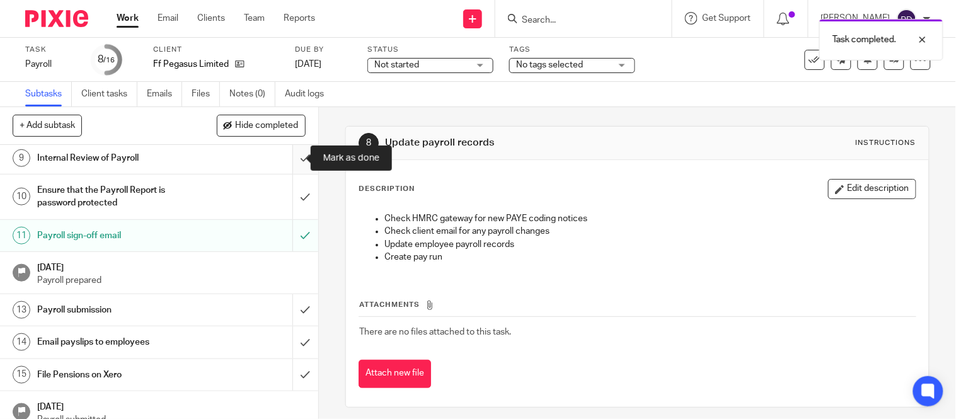
click at [290, 167] on input "submit" at bounding box center [159, 158] width 318 height 32
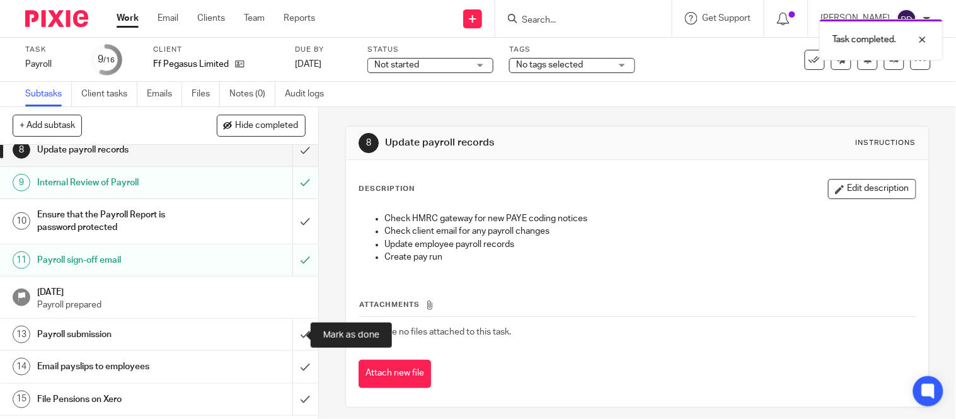
scroll to position [314, 0]
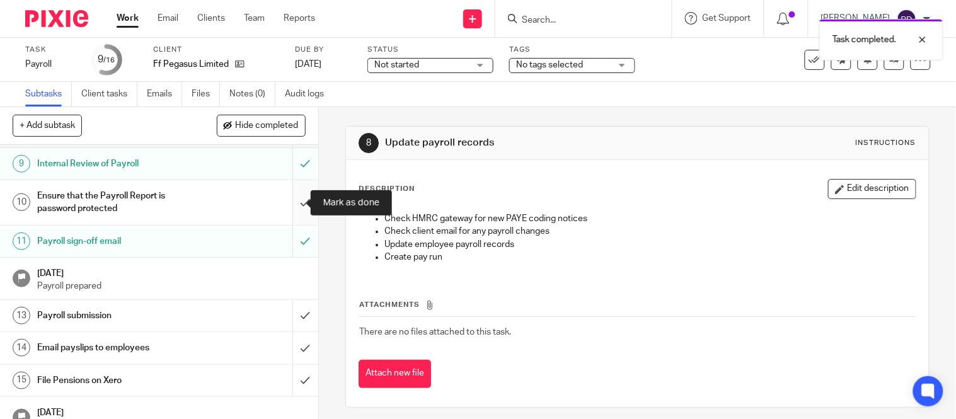
click at [291, 200] on input "submit" at bounding box center [159, 202] width 318 height 45
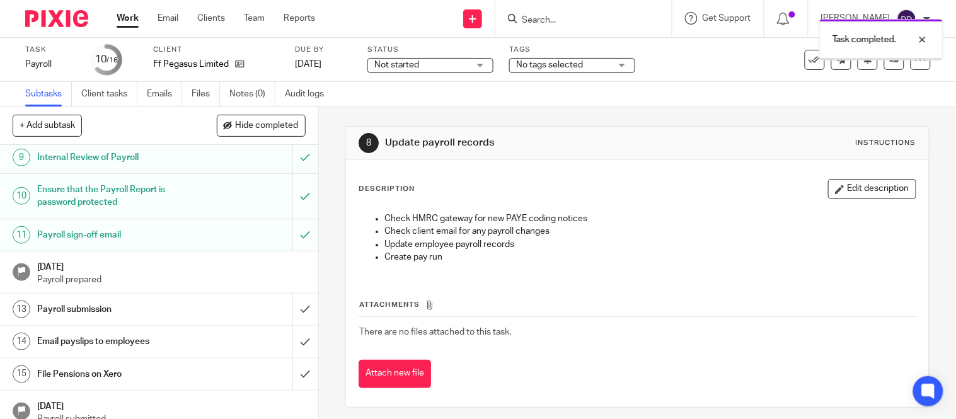
scroll to position [335, 0]
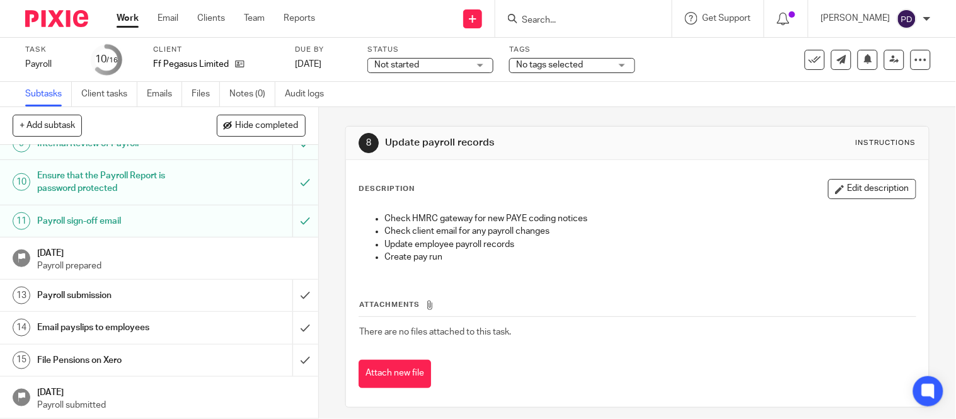
click at [528, 17] on input "Search" at bounding box center [577, 20] width 113 height 11
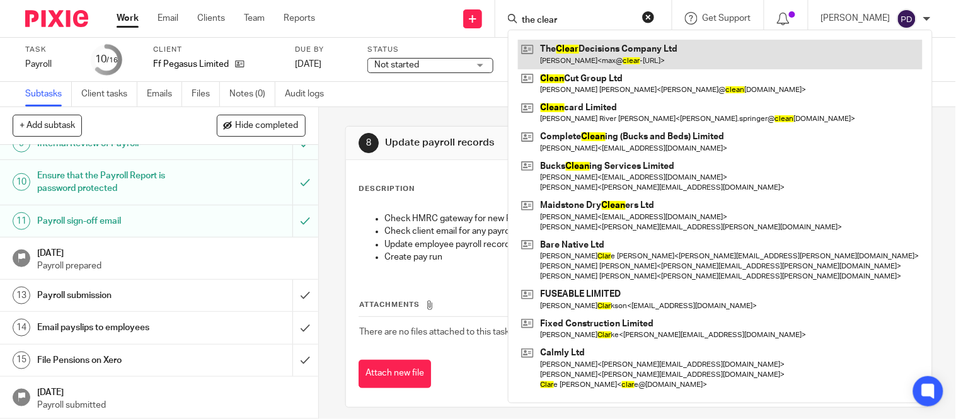
type input "the clear"
click at [520, 59] on link at bounding box center [720, 54] width 405 height 29
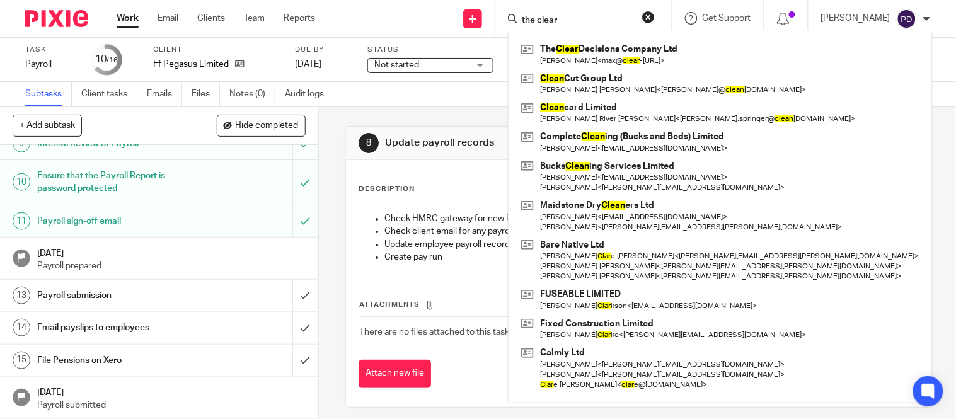
click at [330, 197] on div "8 Update payroll records Instructions Description Edit description Check HMRC g…" at bounding box center [637, 263] width 637 height 312
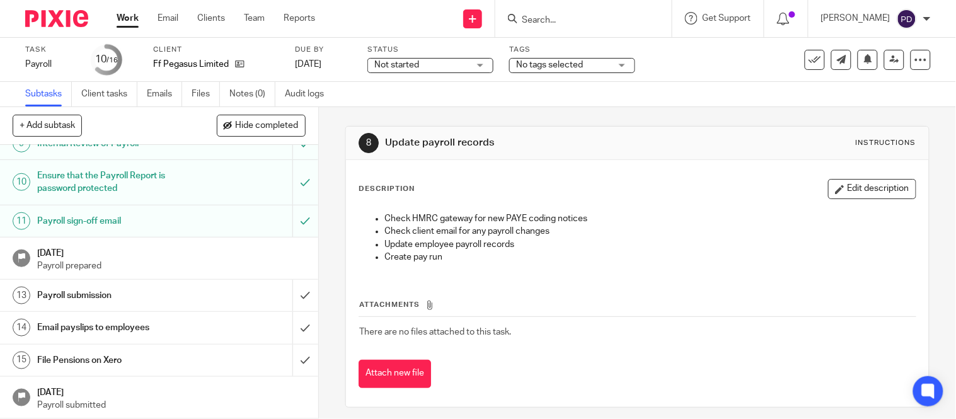
scroll to position [7, 0]
